Goal: Transaction & Acquisition: Obtain resource

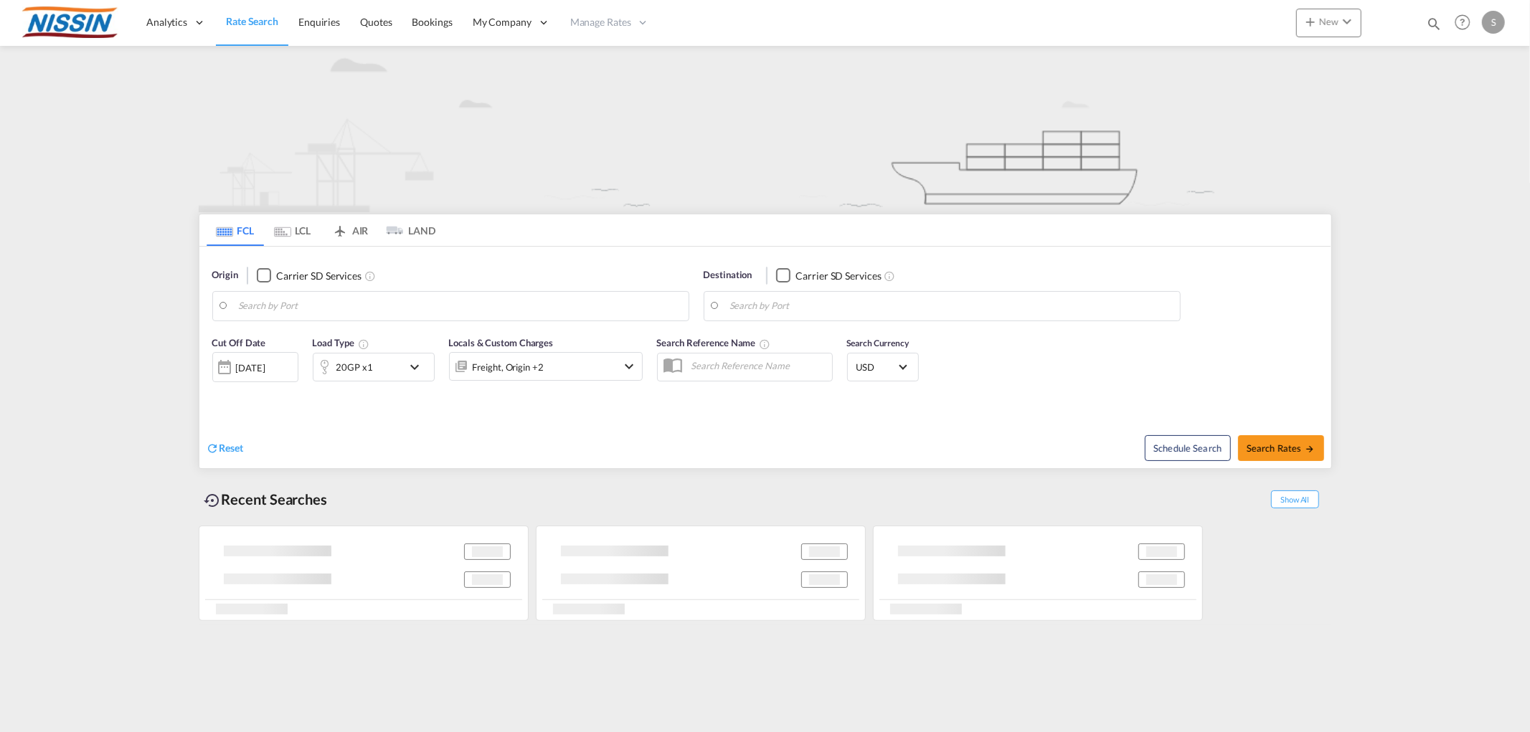
type input "[GEOGRAPHIC_DATA], [GEOGRAPHIC_DATA], USOAK"
type input "[GEOGRAPHIC_DATA], JPYOK"
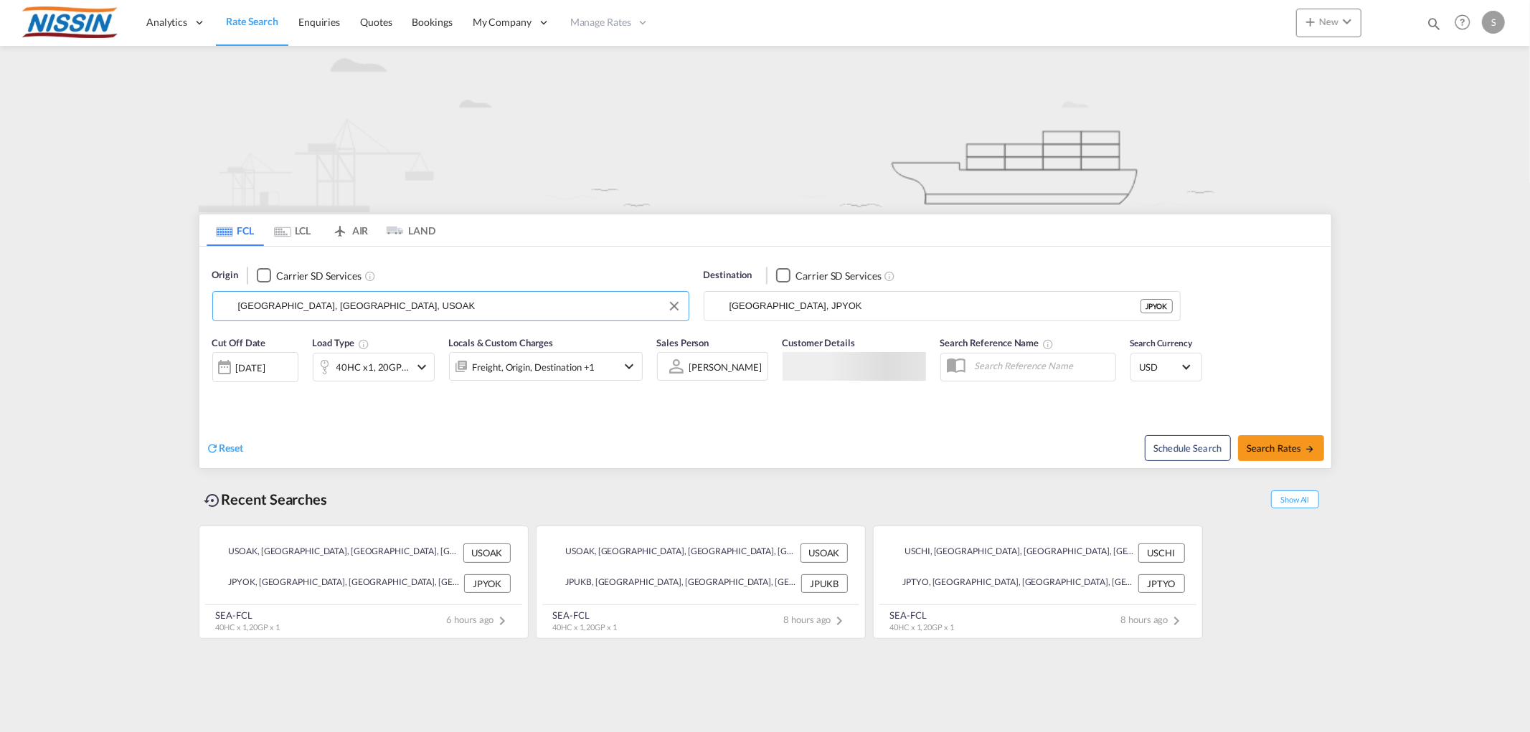
click at [364, 306] on input "[GEOGRAPHIC_DATA], [GEOGRAPHIC_DATA], USOAK" at bounding box center [459, 307] width 443 height 22
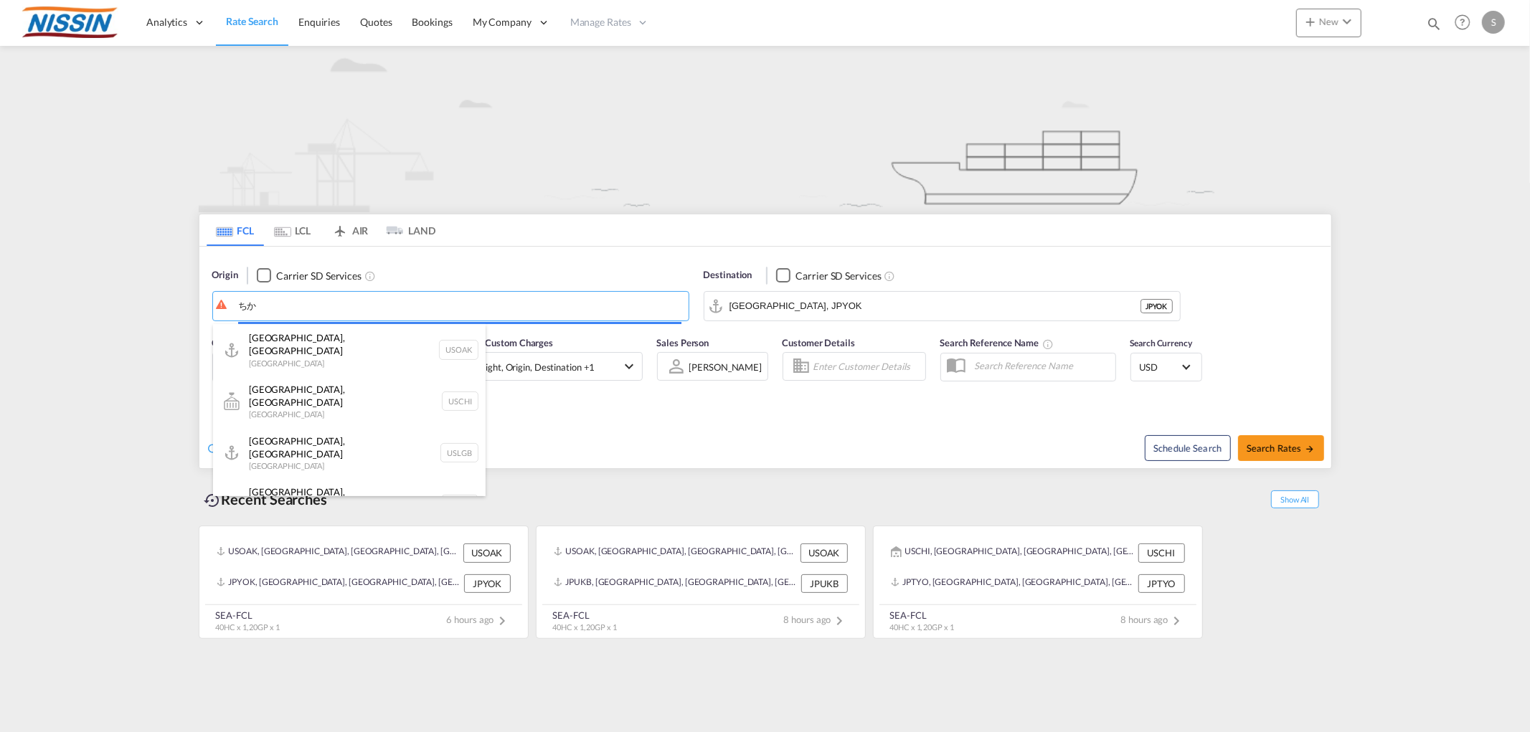
type input "ち"
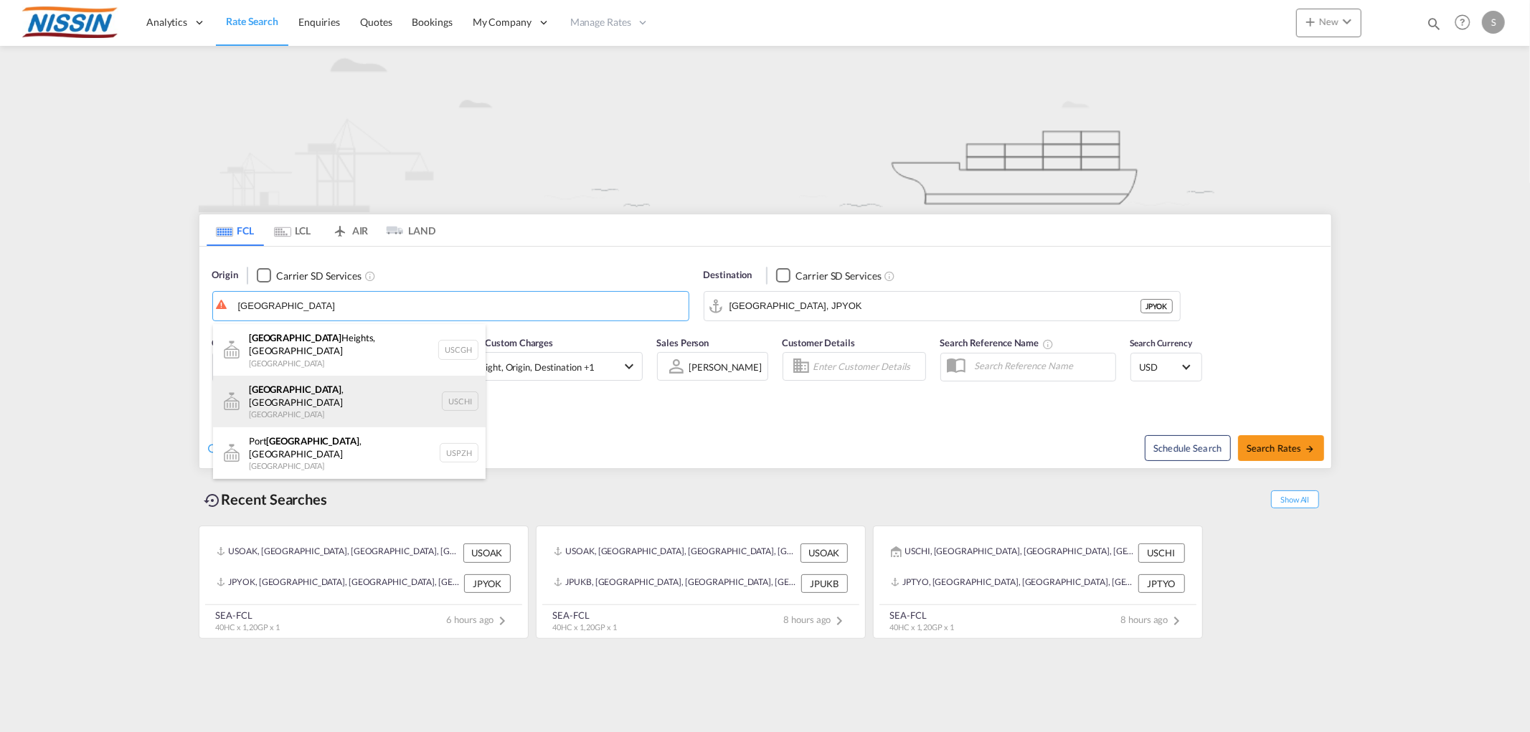
click at [284, 392] on div "[GEOGRAPHIC_DATA] , IL United States USCHI" at bounding box center [349, 402] width 273 height 52
type input "[GEOGRAPHIC_DATA], [GEOGRAPHIC_DATA], USCHI"
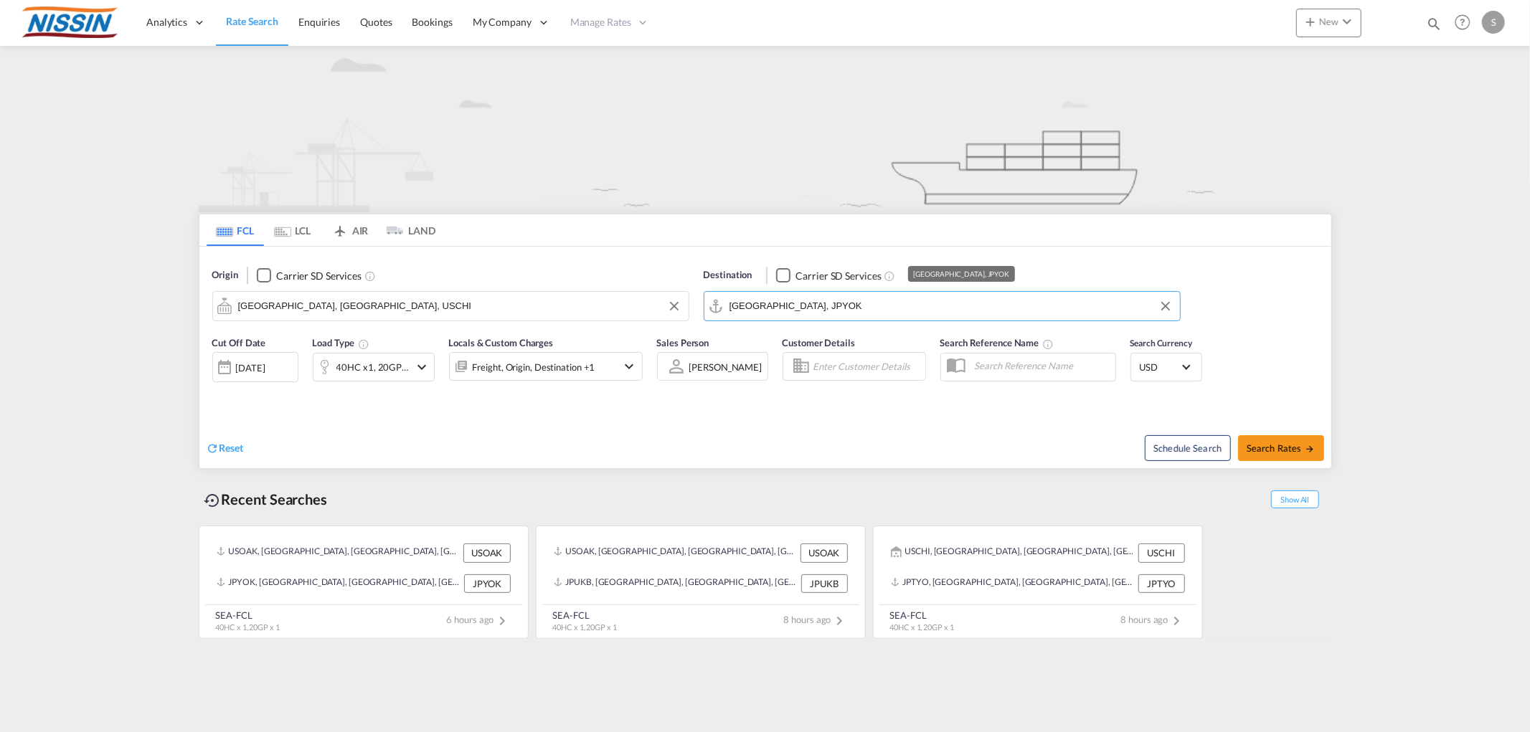
click at [806, 307] on input "[GEOGRAPHIC_DATA], JPYOK" at bounding box center [950, 307] width 443 height 22
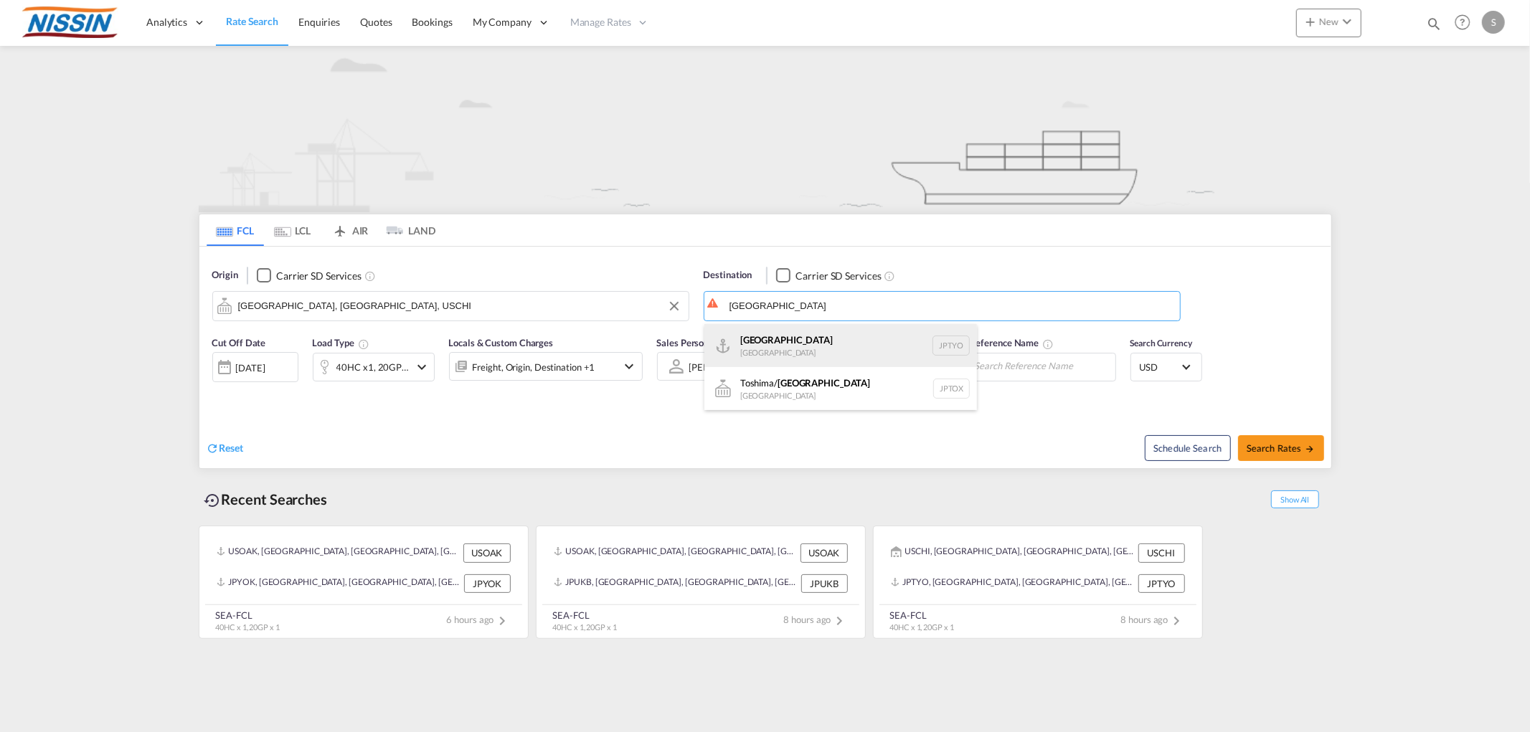
click at [815, 337] on div "Tokyo [GEOGRAPHIC_DATA] JPTYO" at bounding box center [840, 345] width 273 height 43
type input "[GEOGRAPHIC_DATA], JPTYO"
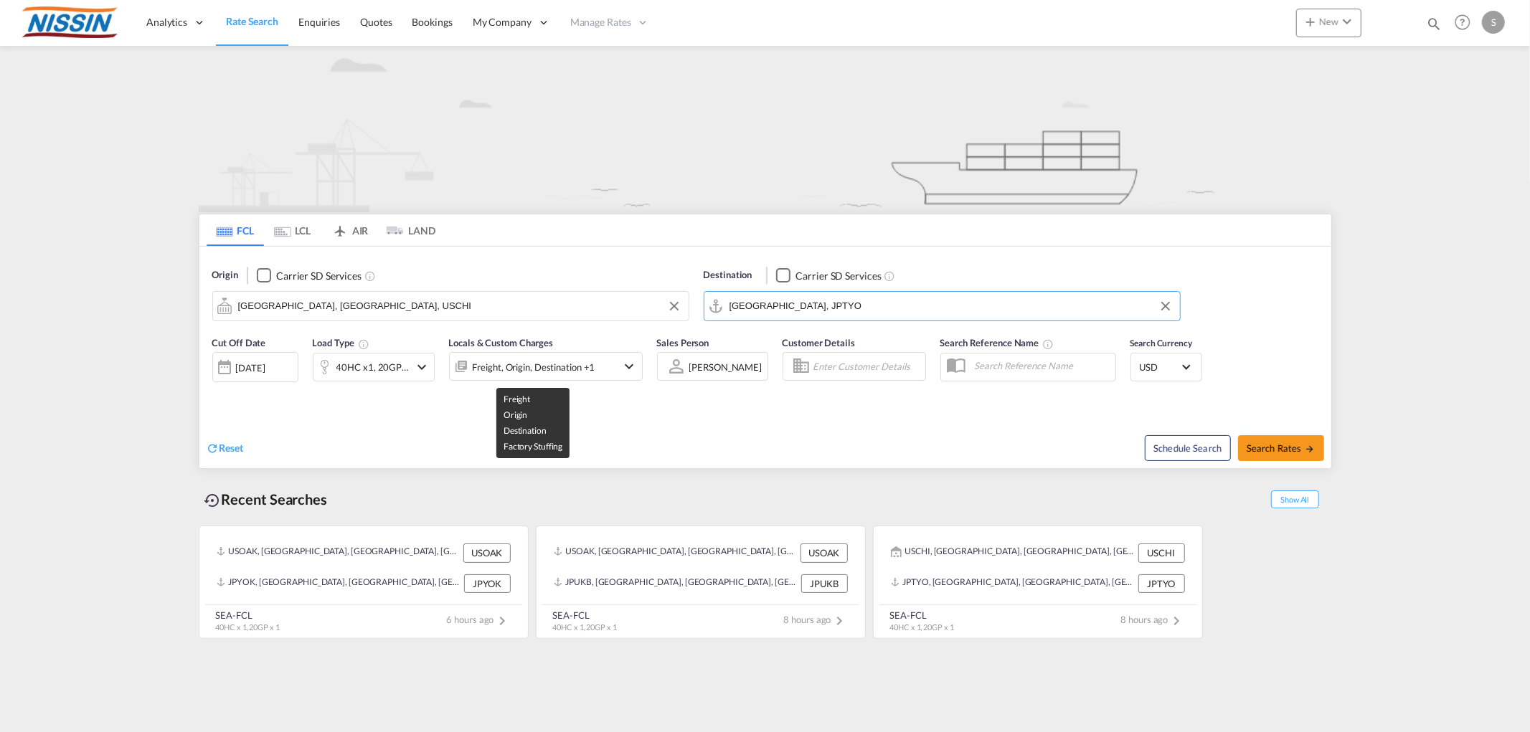
click at [514, 370] on div "Freight, Origin, Destination +1" at bounding box center [534, 367] width 123 height 20
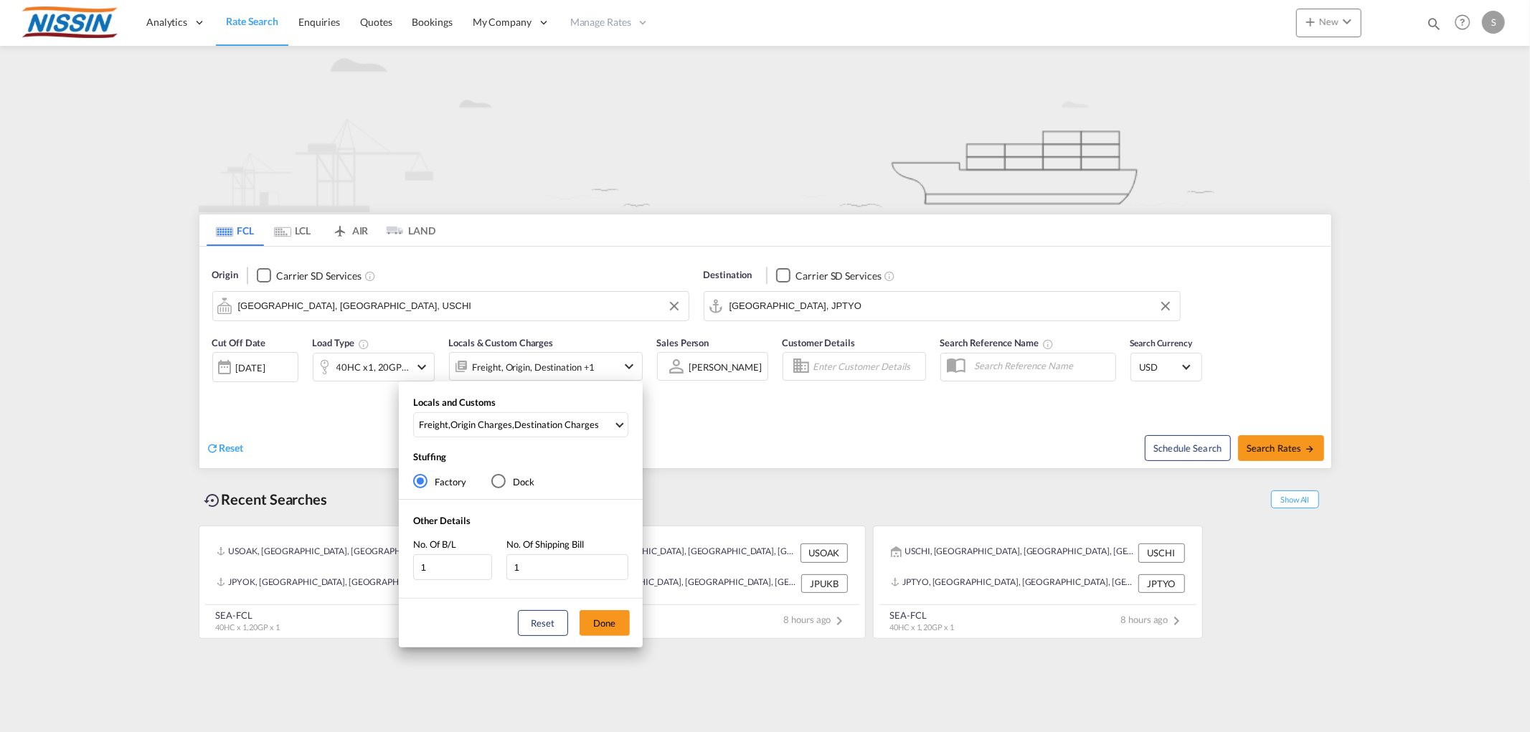
click at [763, 417] on div "Locals and Customs Freight , Origin Charges , Destination Charges Clear All Sel…" at bounding box center [765, 366] width 1530 height 732
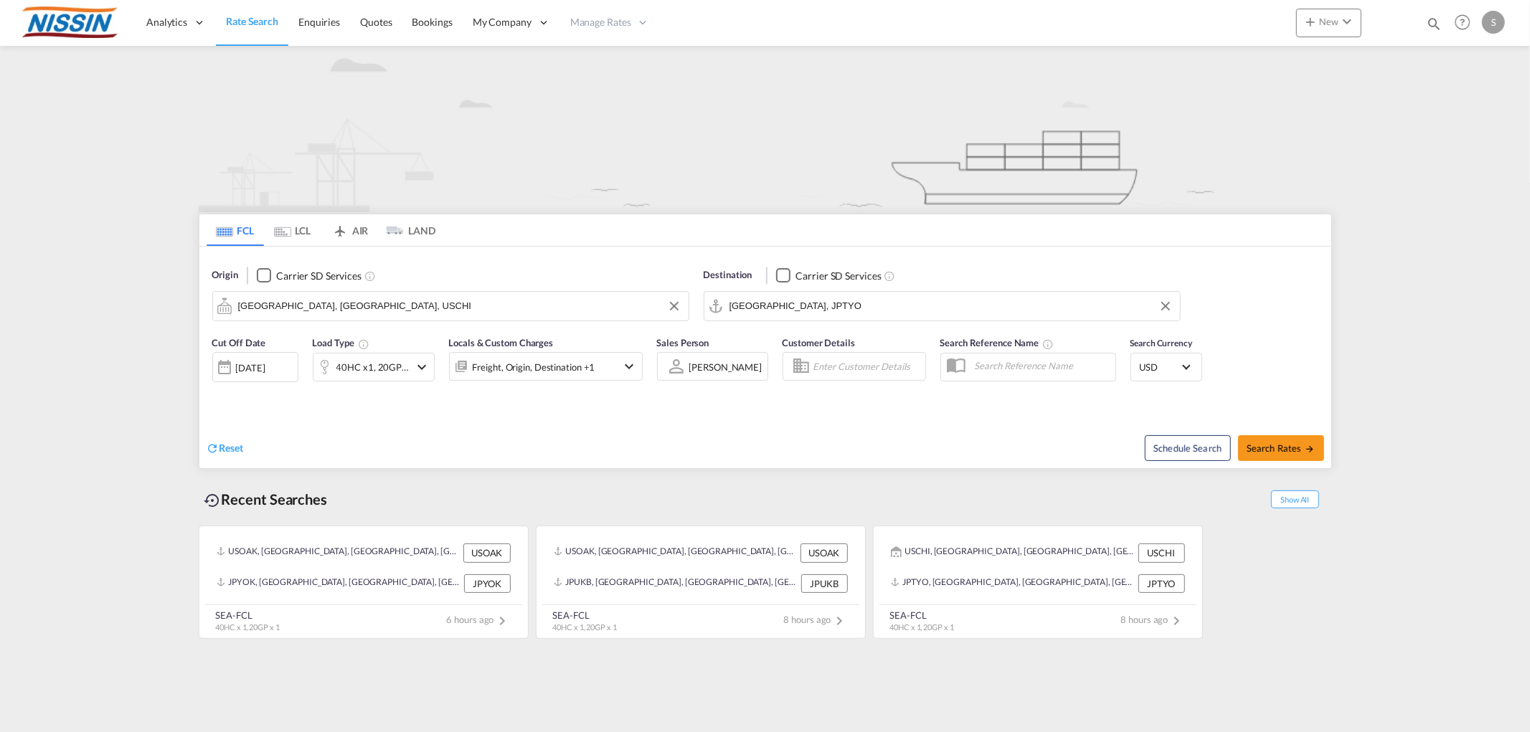
click at [425, 371] on md-icon "icon-chevron-down" at bounding box center [421, 367] width 17 height 17
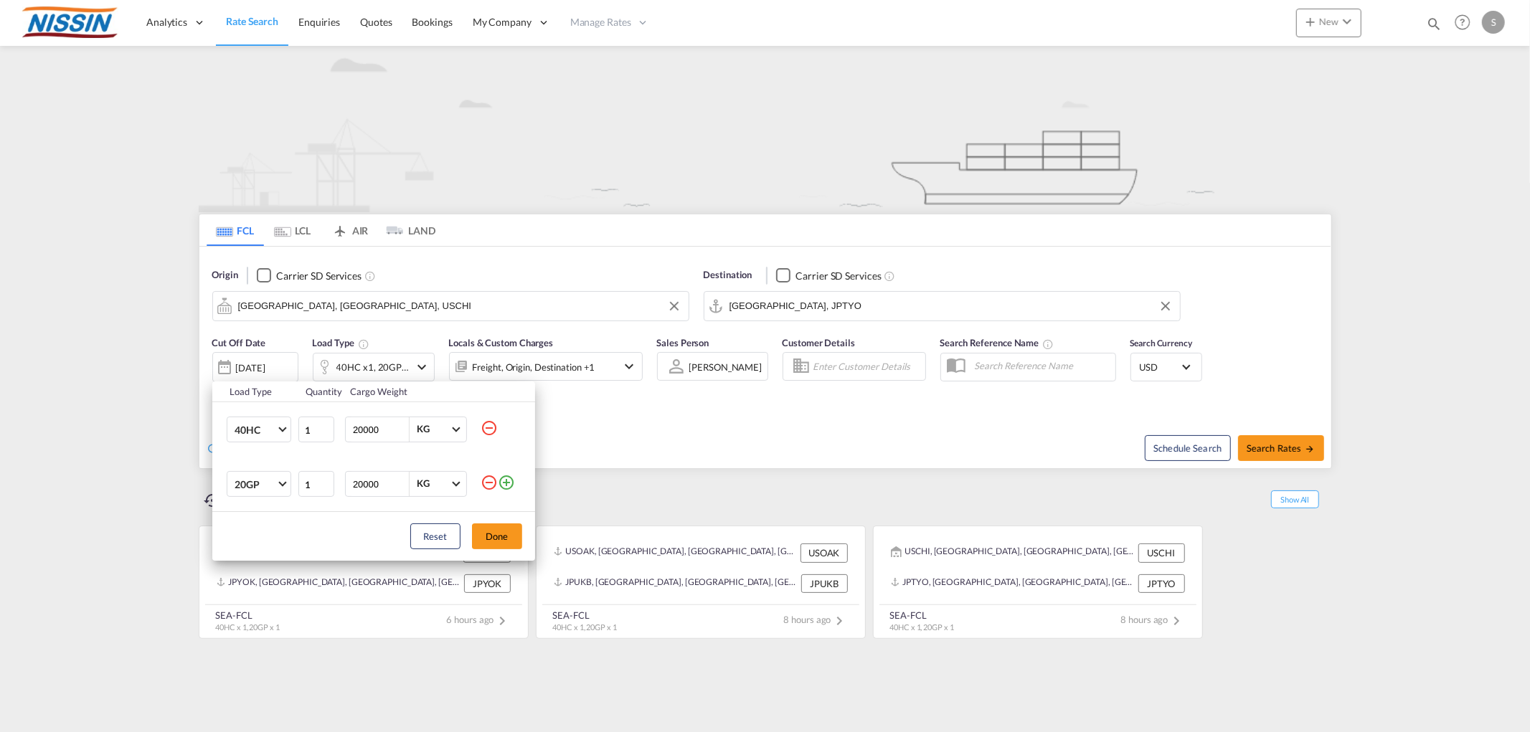
click at [425, 371] on div "Load Type Quantity Cargo Weight 40HC 20GP 40GP 40HC 45HC 20RE 40RE 40HR 20OT 40…" at bounding box center [765, 366] width 1530 height 732
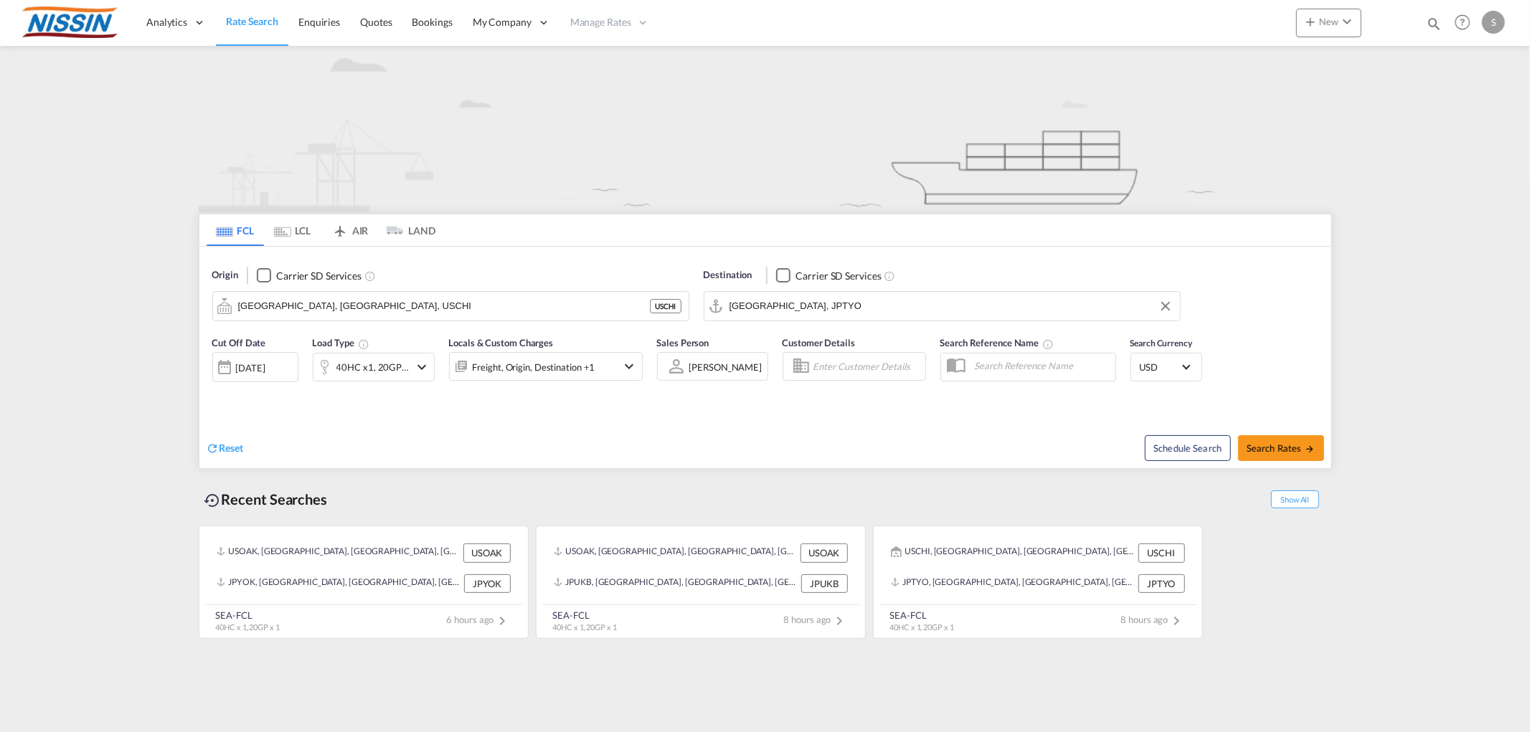
click at [615, 372] on div "Freight, Origin, Destination +1" at bounding box center [546, 366] width 194 height 29
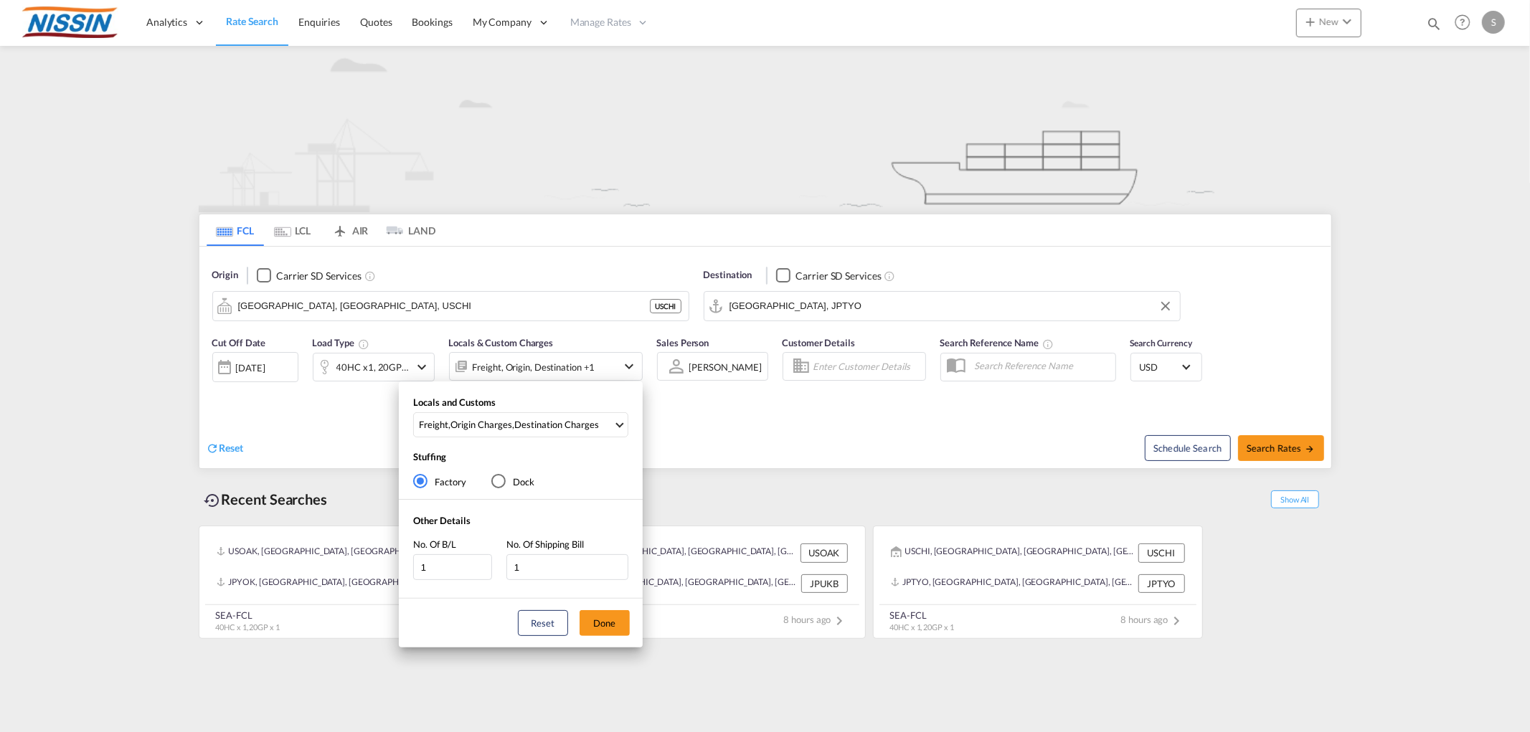
click at [636, 334] on div "Locals and Customs Freight , Origin Charges , Destination Charges Clear All Sel…" at bounding box center [765, 366] width 1530 height 732
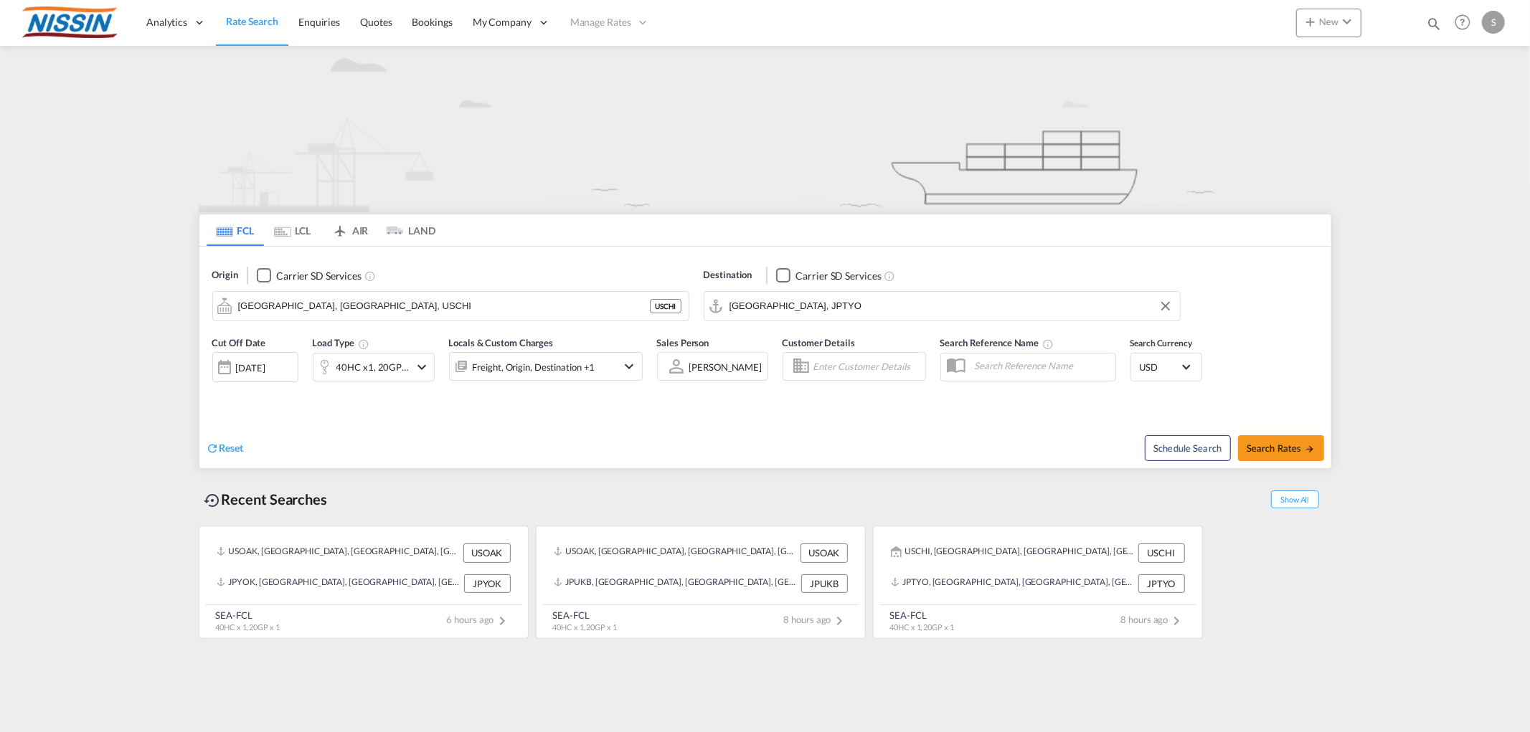
click at [270, 20] on span "Rate Search" at bounding box center [252, 21] width 52 height 12
click at [1261, 447] on span "Search Rates" at bounding box center [1281, 448] width 69 height 11
type input "USCHI to JPTYO / [DATE]"
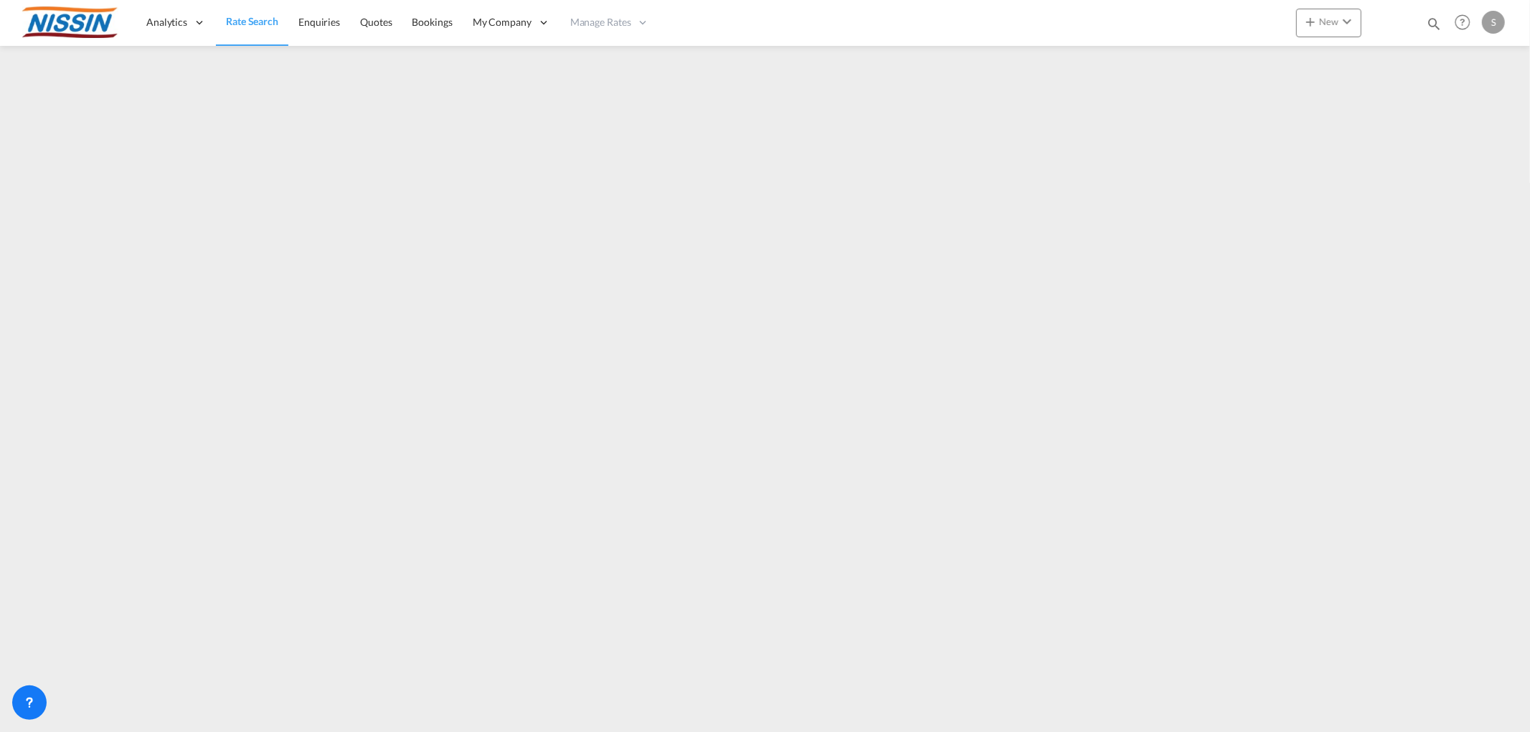
click at [267, 20] on span "Rate Search" at bounding box center [252, 21] width 52 height 12
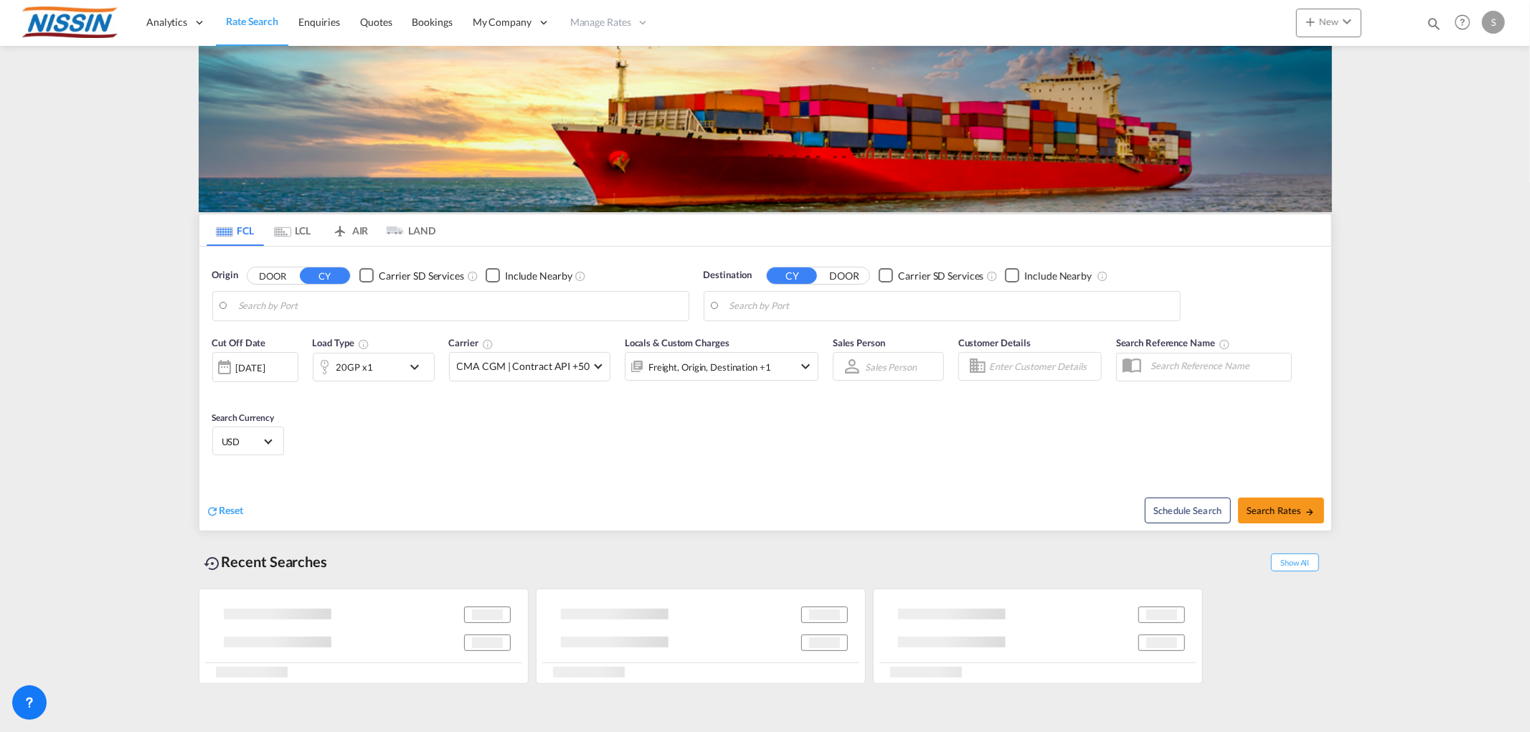
click at [387, 297] on body "Analytics Reports Dashboard Rate Search Enquiries Quotes Bookings" at bounding box center [765, 366] width 1530 height 732
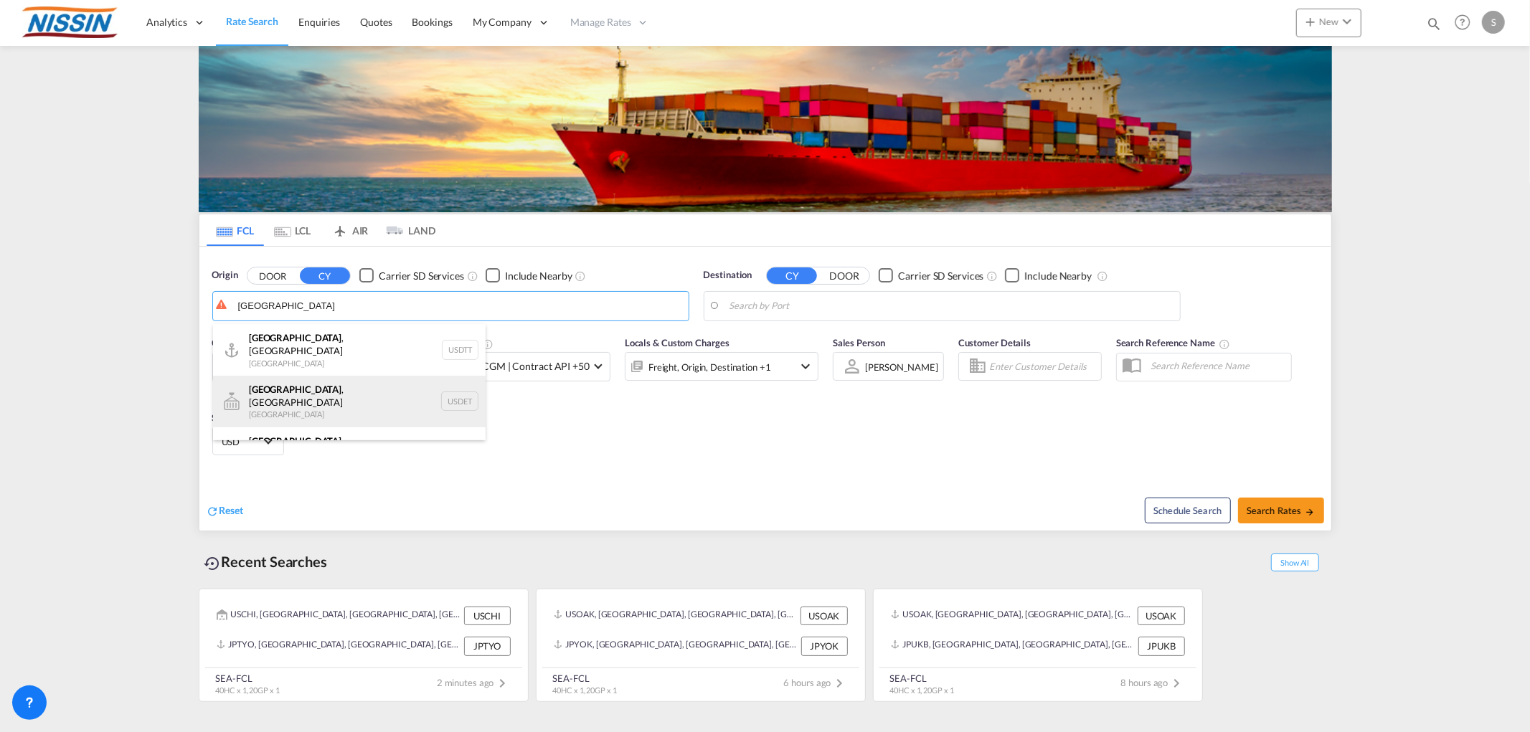
click at [359, 379] on div "[GEOGRAPHIC_DATA] , [GEOGRAPHIC_DATA] [GEOGRAPHIC_DATA] USDET" at bounding box center [349, 402] width 273 height 52
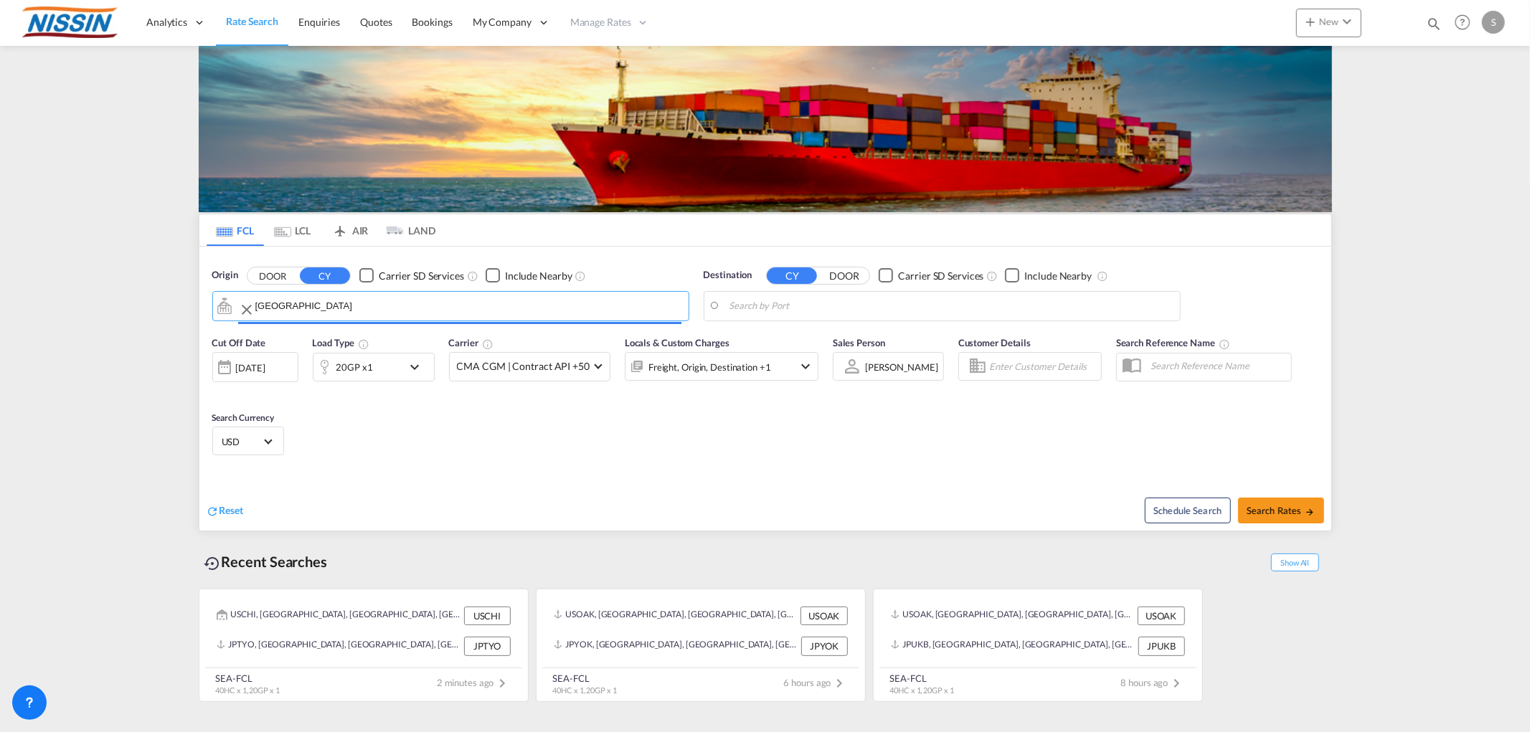
type input "[GEOGRAPHIC_DATA], [GEOGRAPHIC_DATA], USDET"
click at [854, 311] on body "Analytics Reports Dashboard Rate Search Enquiries Quotes Bookings" at bounding box center [765, 366] width 1530 height 732
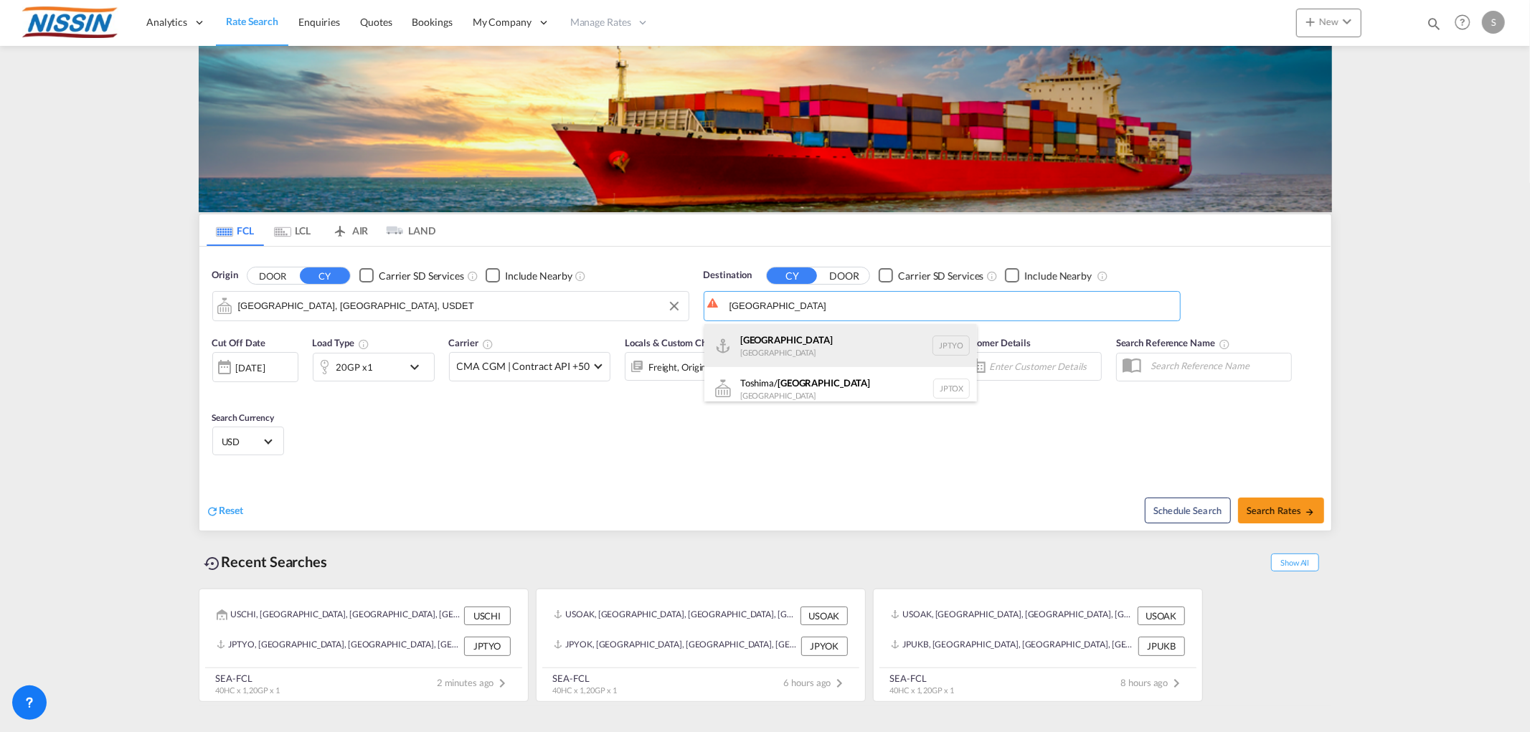
click at [798, 338] on div "Tokyo [GEOGRAPHIC_DATA] JPTYO" at bounding box center [840, 345] width 273 height 43
type input "[GEOGRAPHIC_DATA], JPTYO"
click at [538, 370] on span "CMA CGM | Contract API +50" at bounding box center [523, 366] width 133 height 14
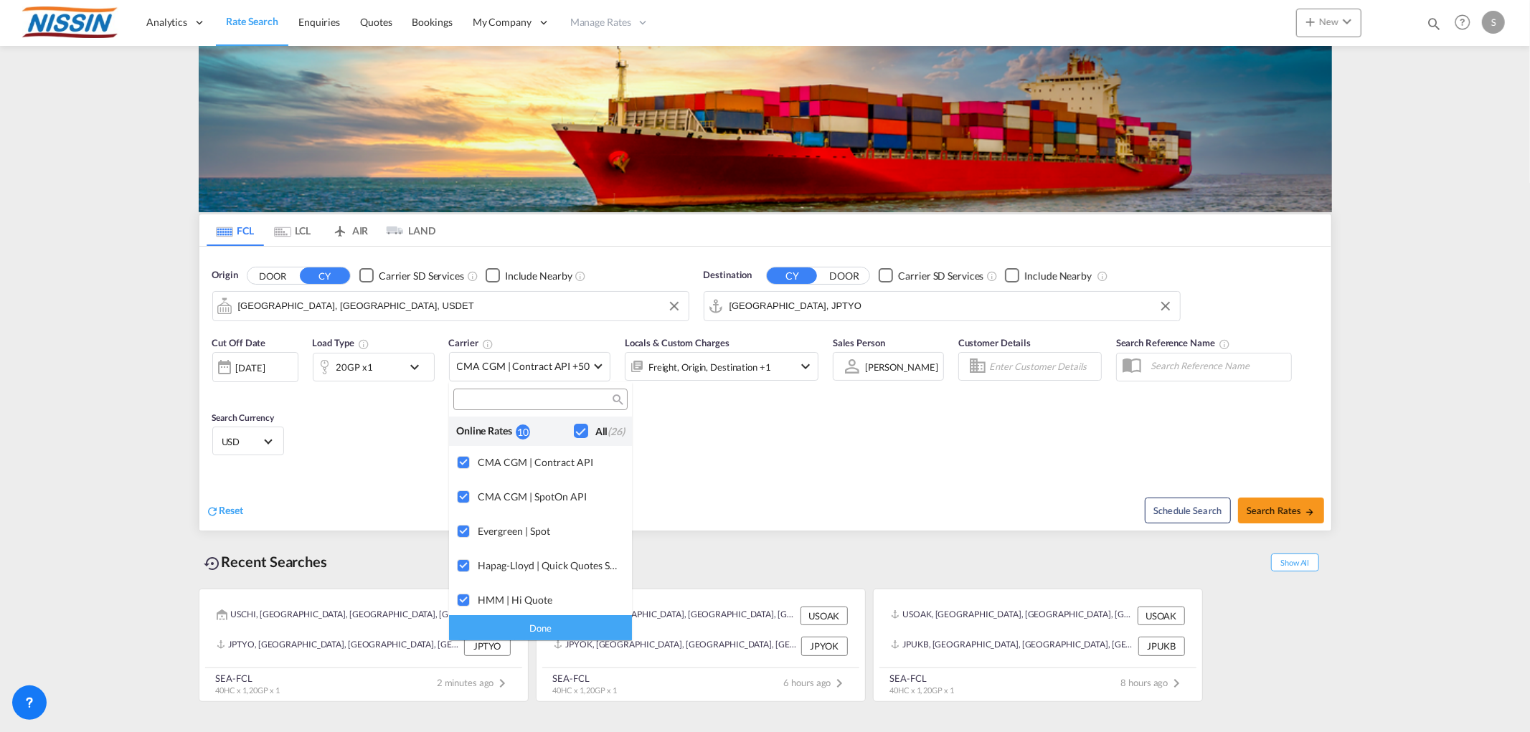
click at [574, 429] on div "Checkbox No Ink" at bounding box center [581, 431] width 14 height 14
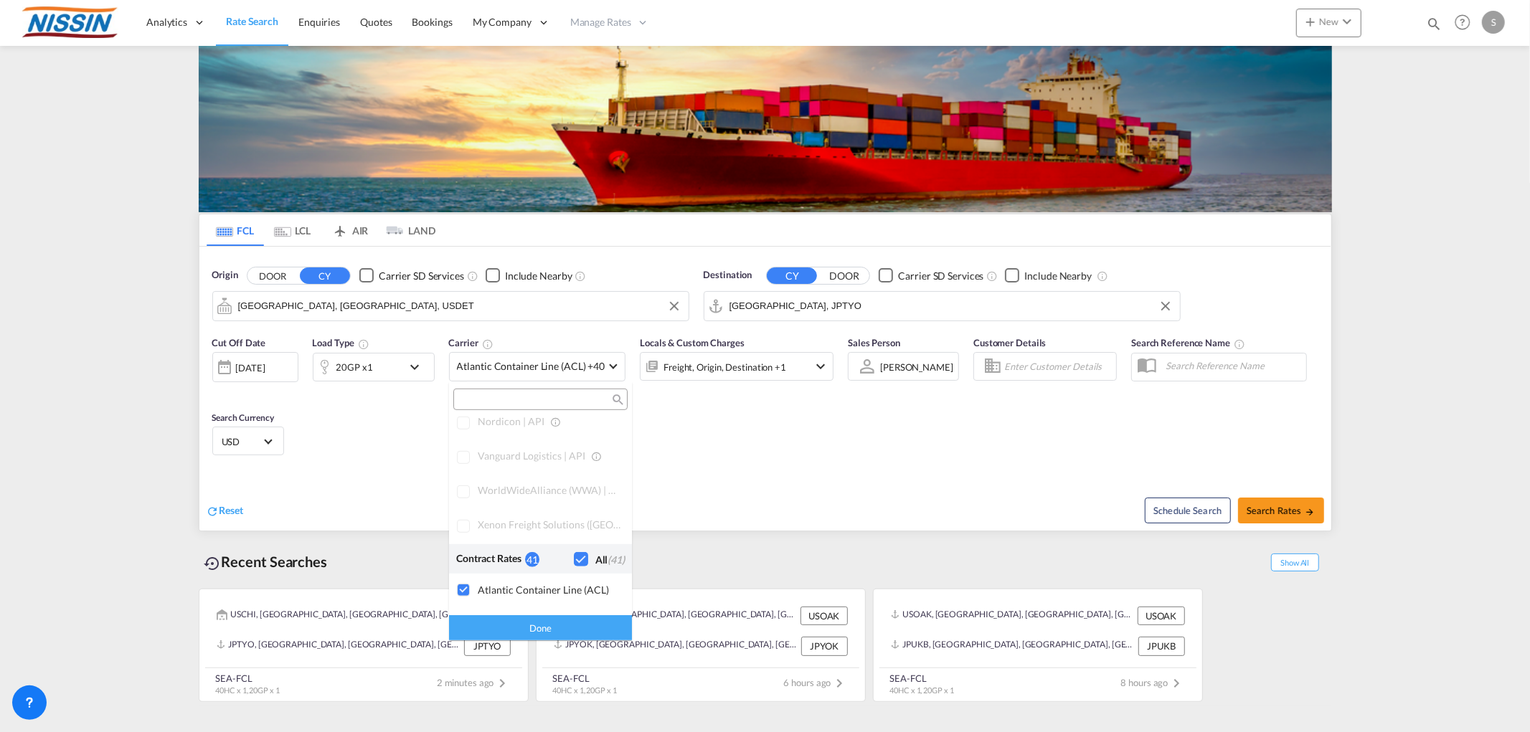
scroll to position [877, 0]
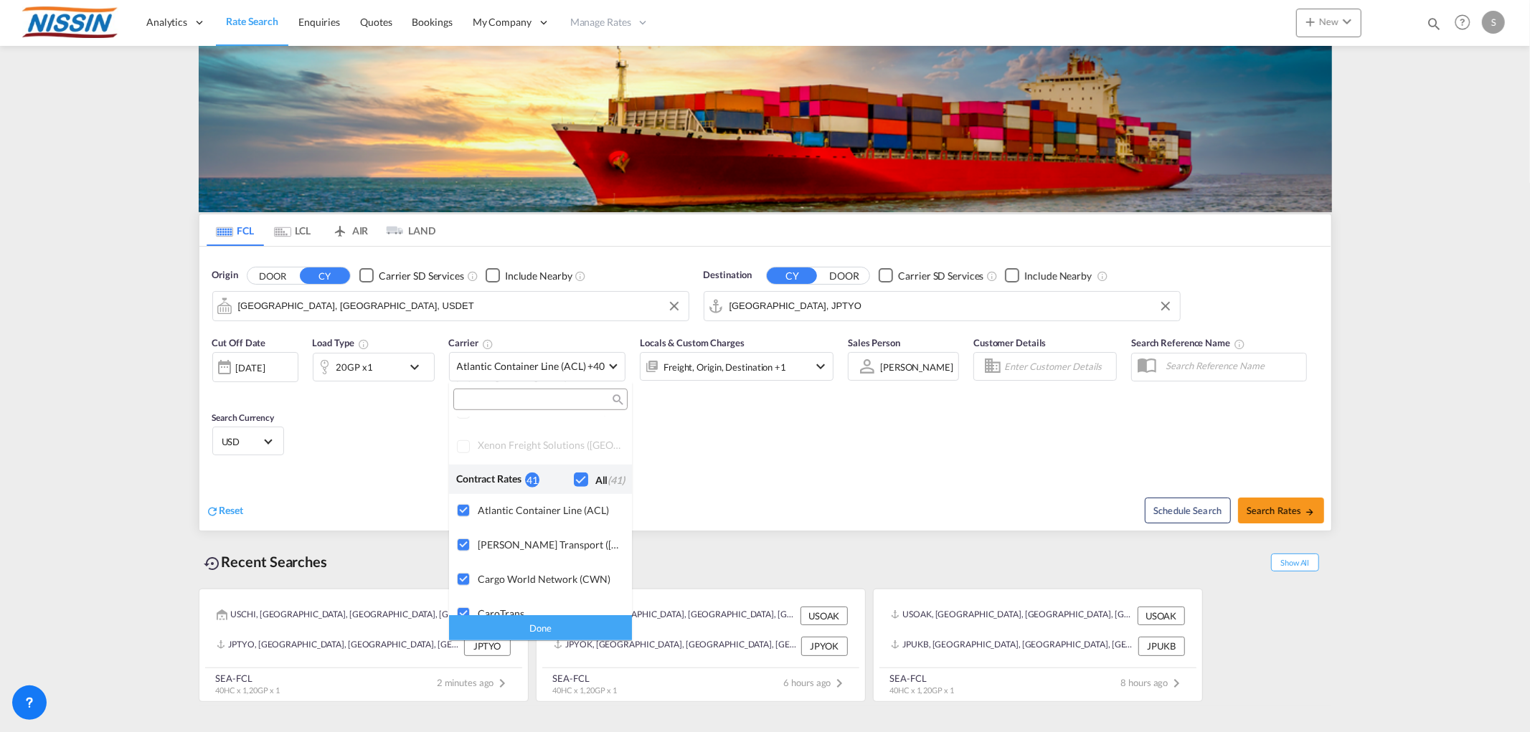
click at [595, 481] on div "All (41)" at bounding box center [609, 480] width 29 height 14
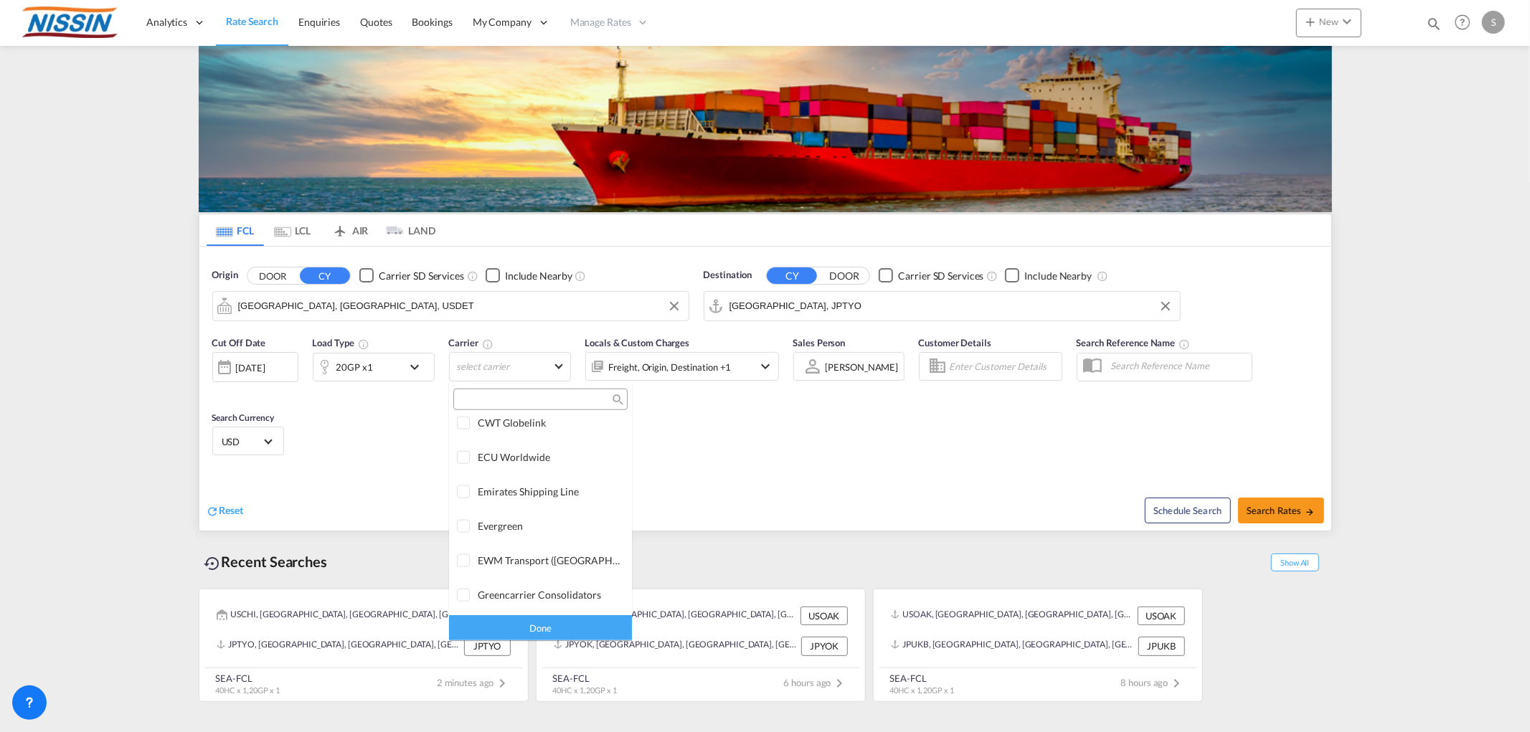
scroll to position [1275, 0]
click at [488, 527] on div "Evergreen" at bounding box center [549, 525] width 143 height 12
click at [579, 632] on div "Done" at bounding box center [540, 627] width 183 height 25
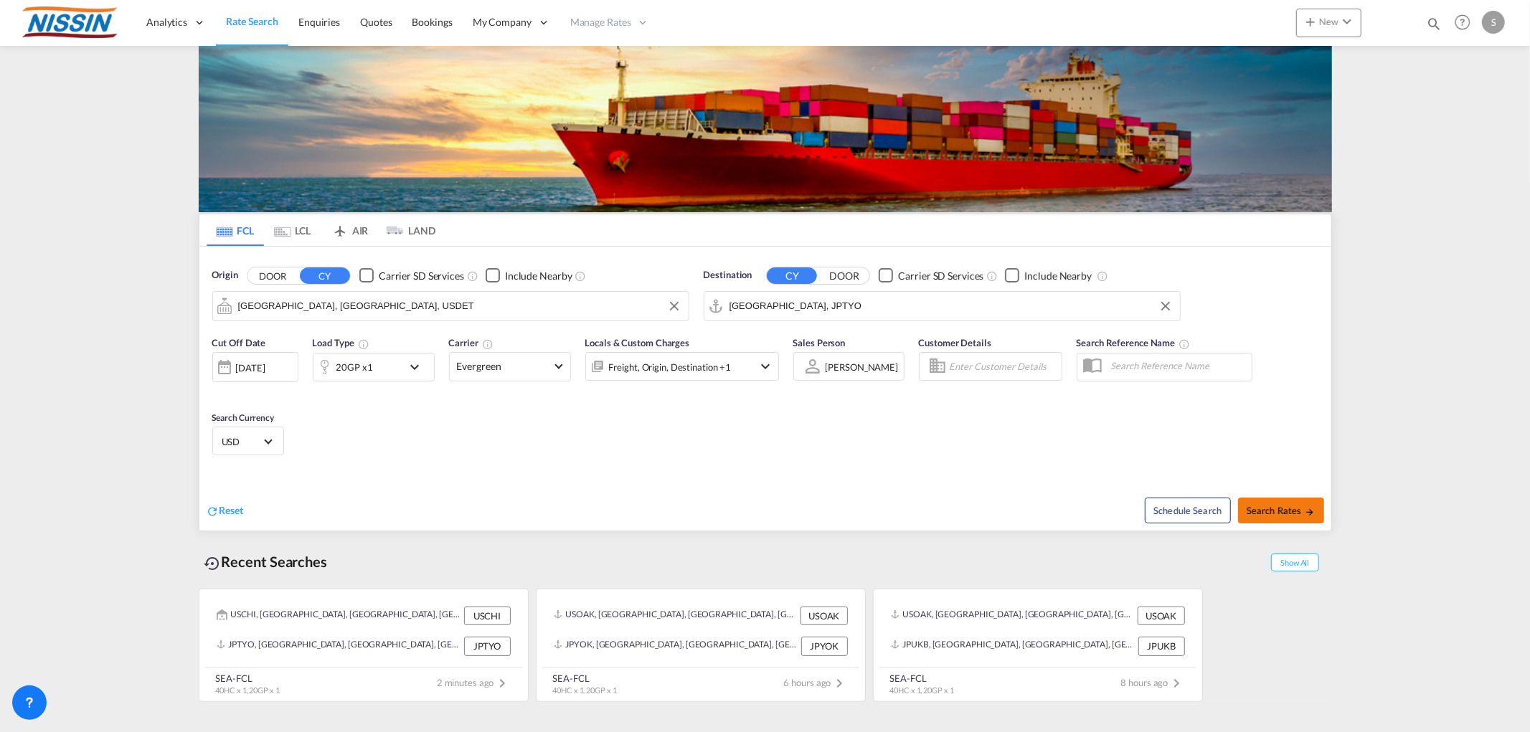
click at [1271, 509] on span "Search Rates" at bounding box center [1281, 510] width 69 height 11
type input "USDET to JPTYO / [DATE]"
